Goal: Register for event/course

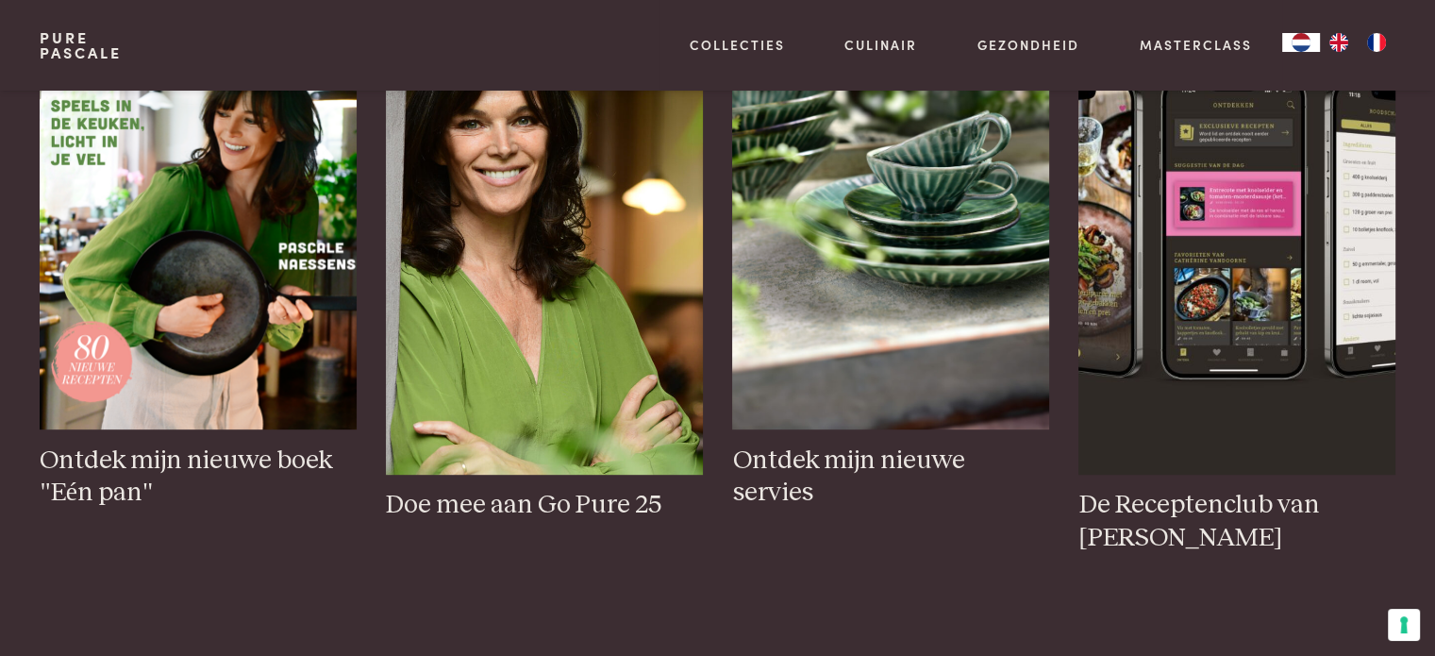
scroll to position [849, 0]
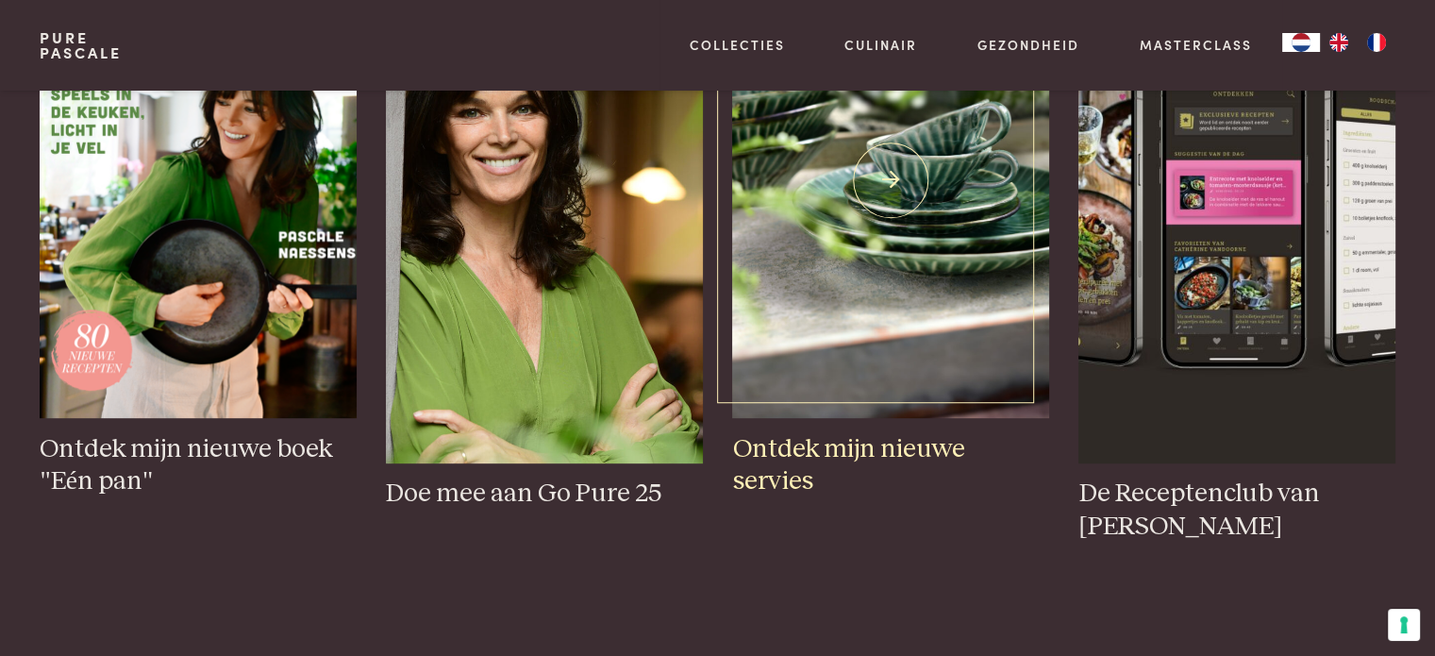
click at [913, 452] on h3 "Ontdek mijn nieuwe servies" at bounding box center [890, 465] width 316 height 65
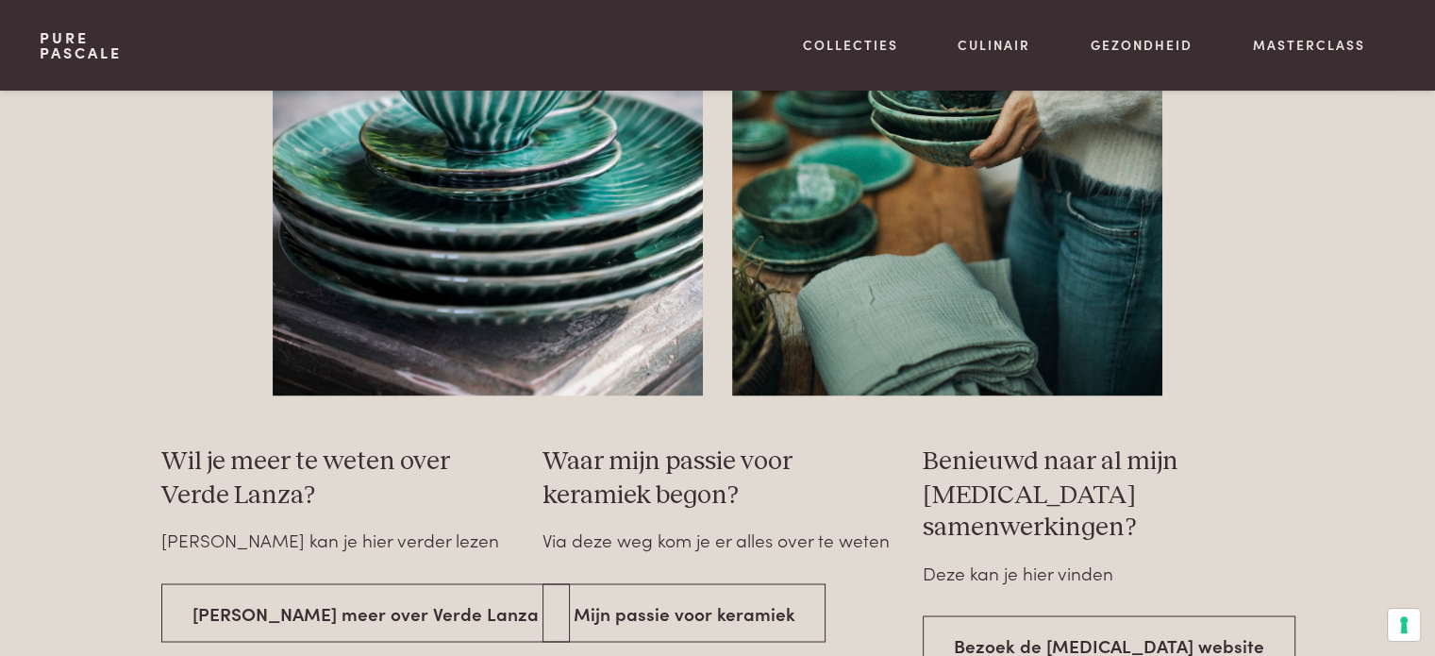
scroll to position [3114, 0]
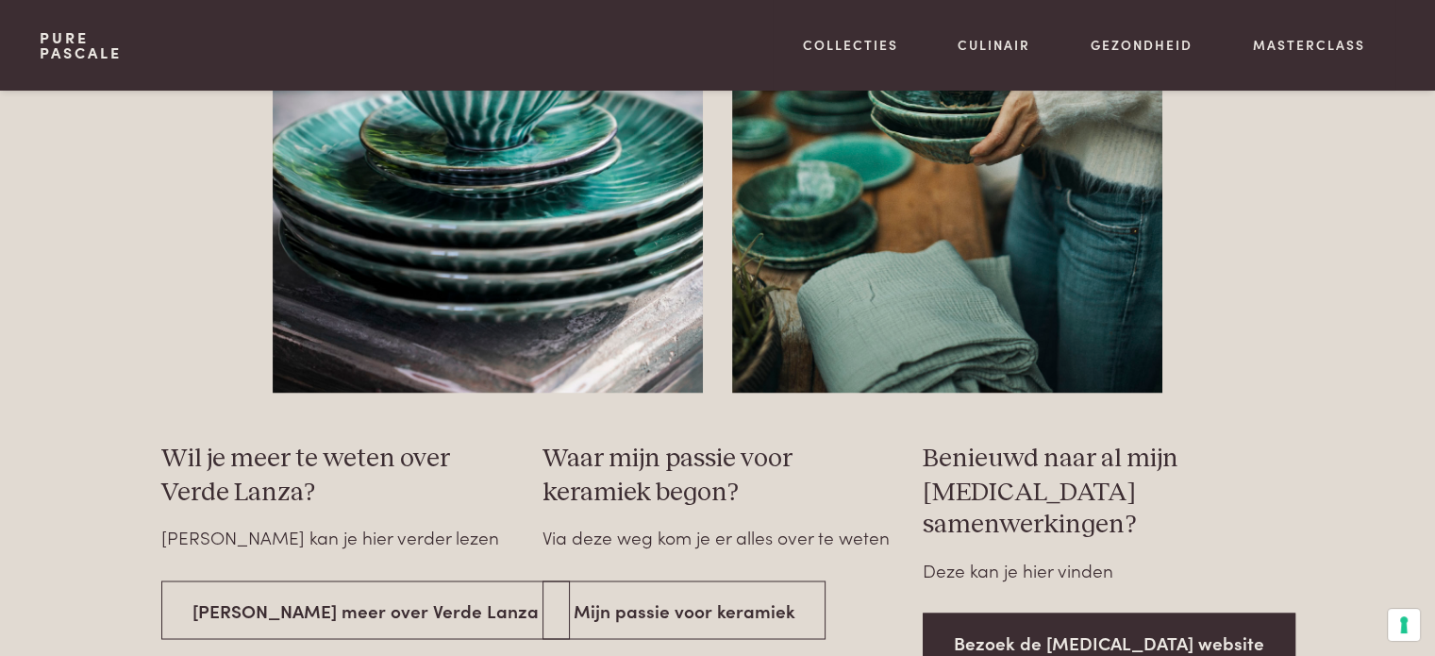
click at [1028, 613] on link "Bezoek de Serax website" at bounding box center [1109, 641] width 373 height 59
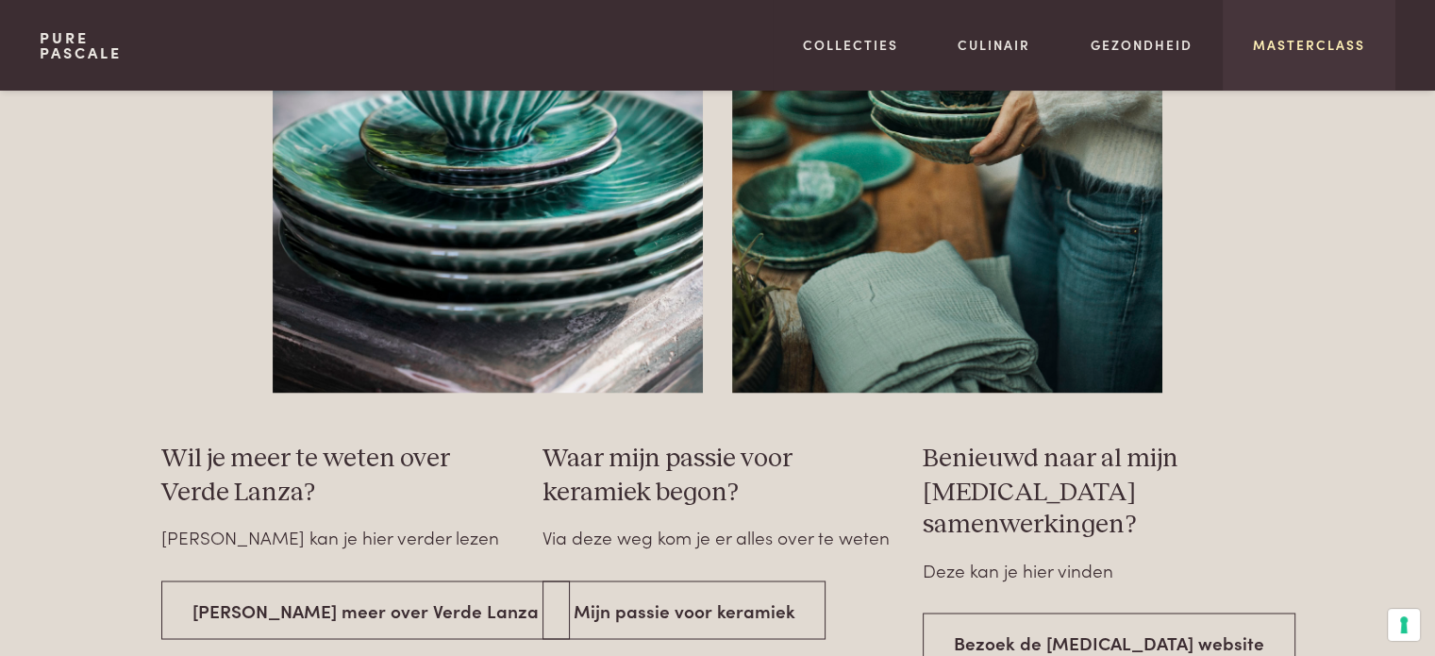
click at [1339, 52] on link "Masterclass" at bounding box center [1309, 45] width 112 height 20
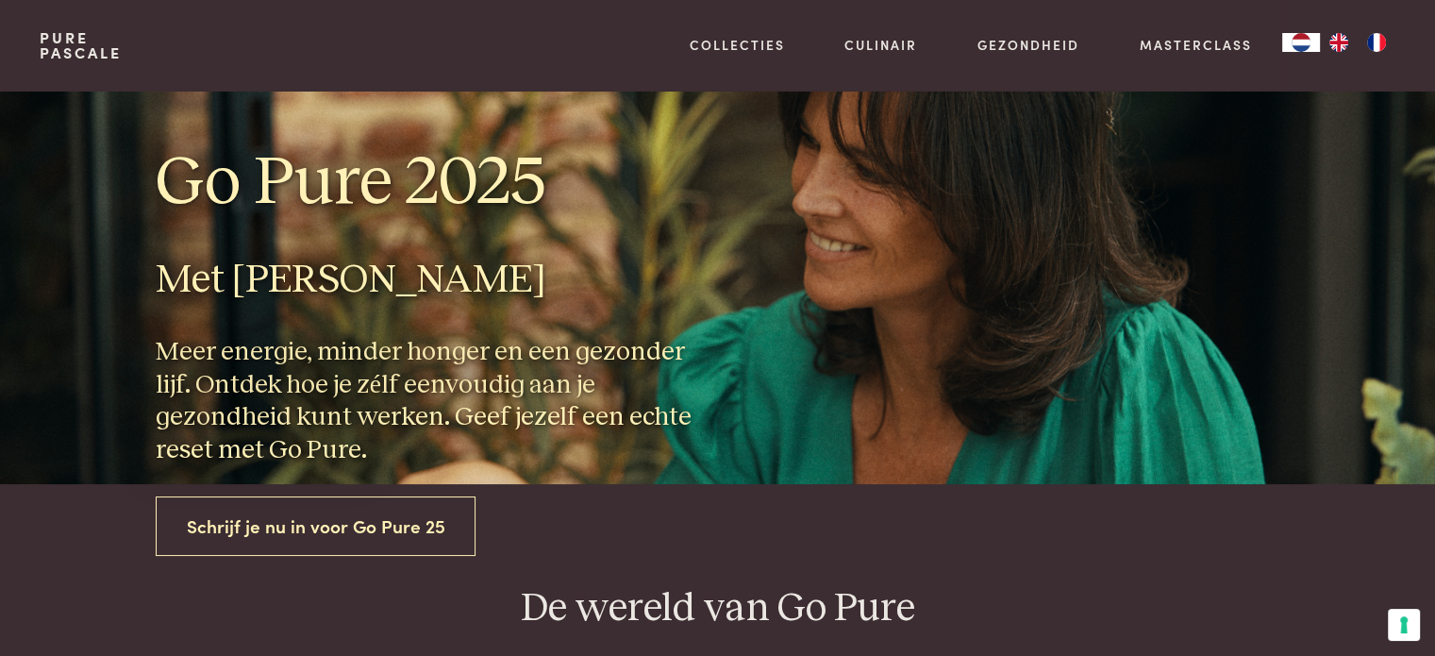
click at [353, 516] on link "Schrijf je nu in voor Go Pure 25" at bounding box center [316, 525] width 321 height 59
